Goal: Task Accomplishment & Management: Manage account settings

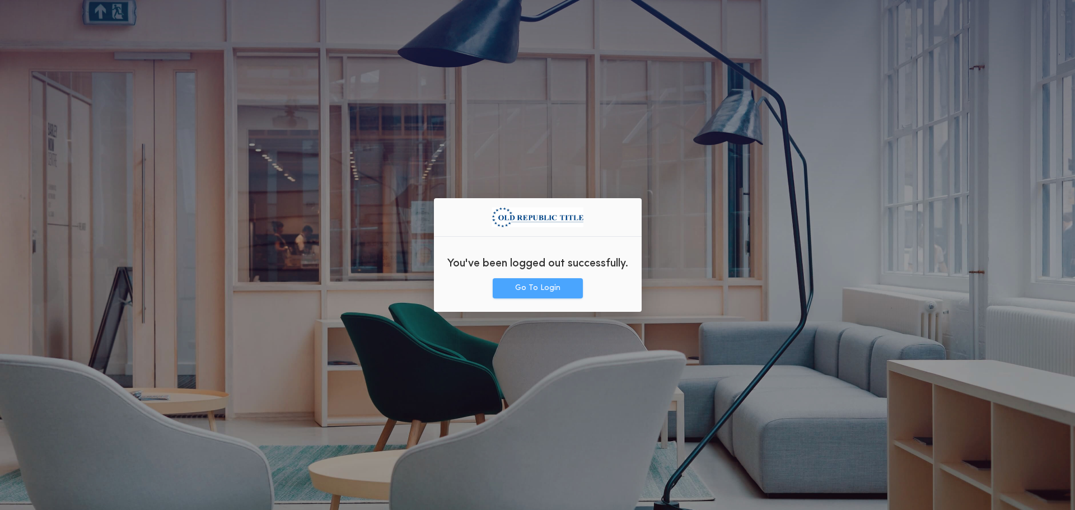
click at [529, 295] on button "Go To Login" at bounding box center [537, 288] width 90 height 20
